Goal: Navigation & Orientation: Find specific page/section

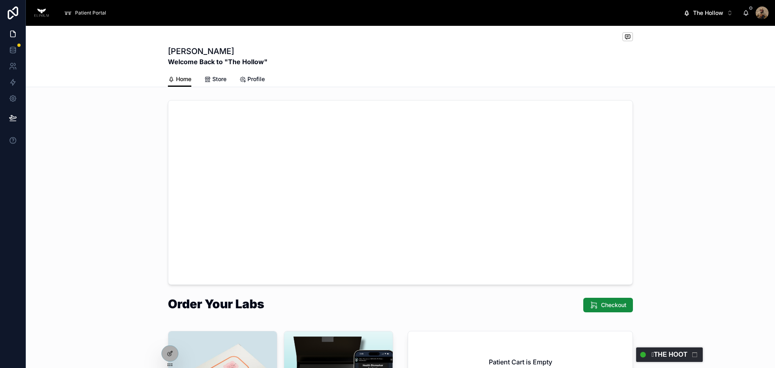
click at [661, 353] on header "Current Call View Calls 𓅓THE HOOT" at bounding box center [669, 354] width 67 height 15
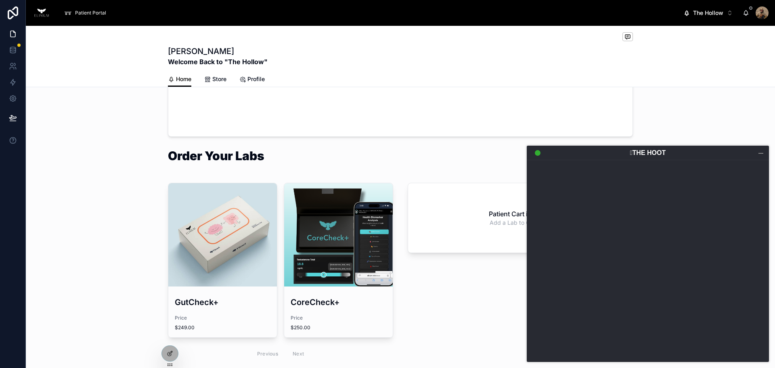
scroll to position [151, 0]
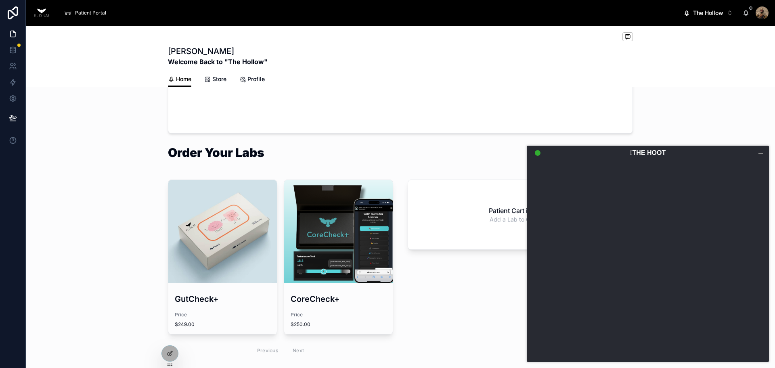
click at [758, 157] on div at bounding box center [761, 153] width 8 height 8
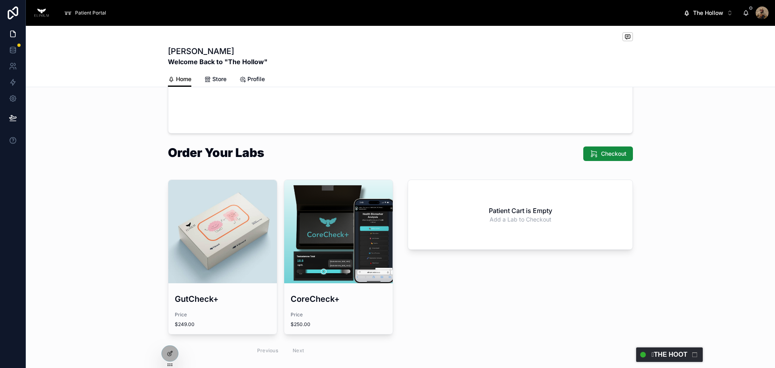
click at [670, 353] on header "Current Call View Calls 𓅓THE HOOT" at bounding box center [669, 354] width 67 height 15
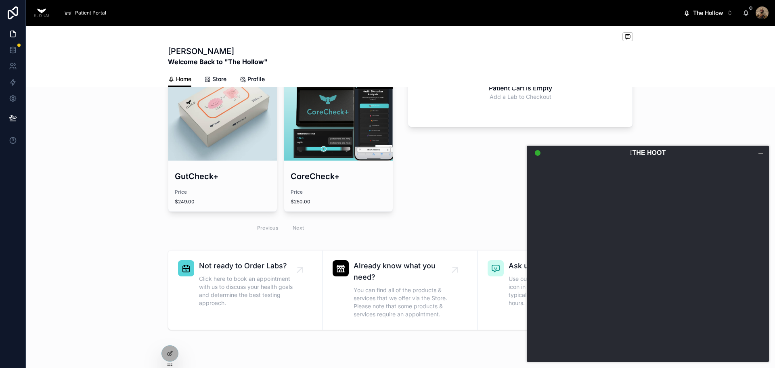
scroll to position [291, 0]
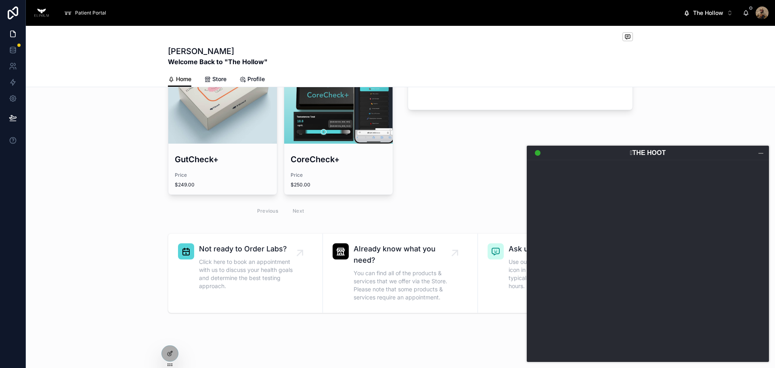
click at [760, 154] on div at bounding box center [761, 153] width 8 height 8
